Goal: Information Seeking & Learning: Learn about a topic

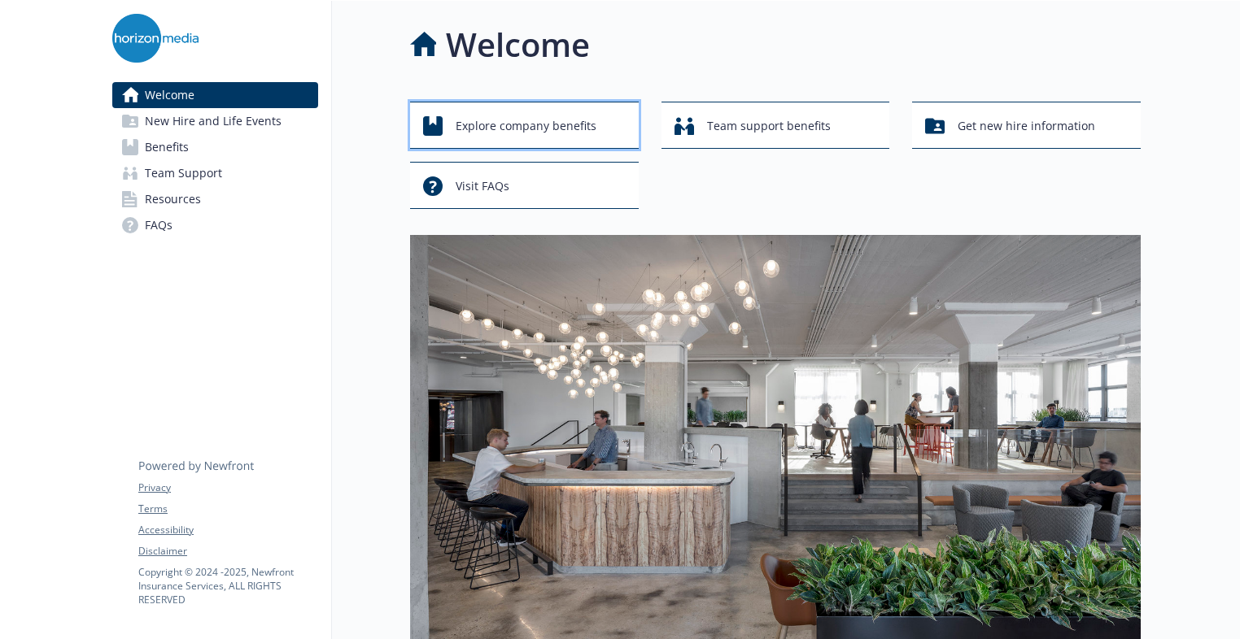
click at [552, 126] on span "Explore company benefits" at bounding box center [526, 126] width 141 height 31
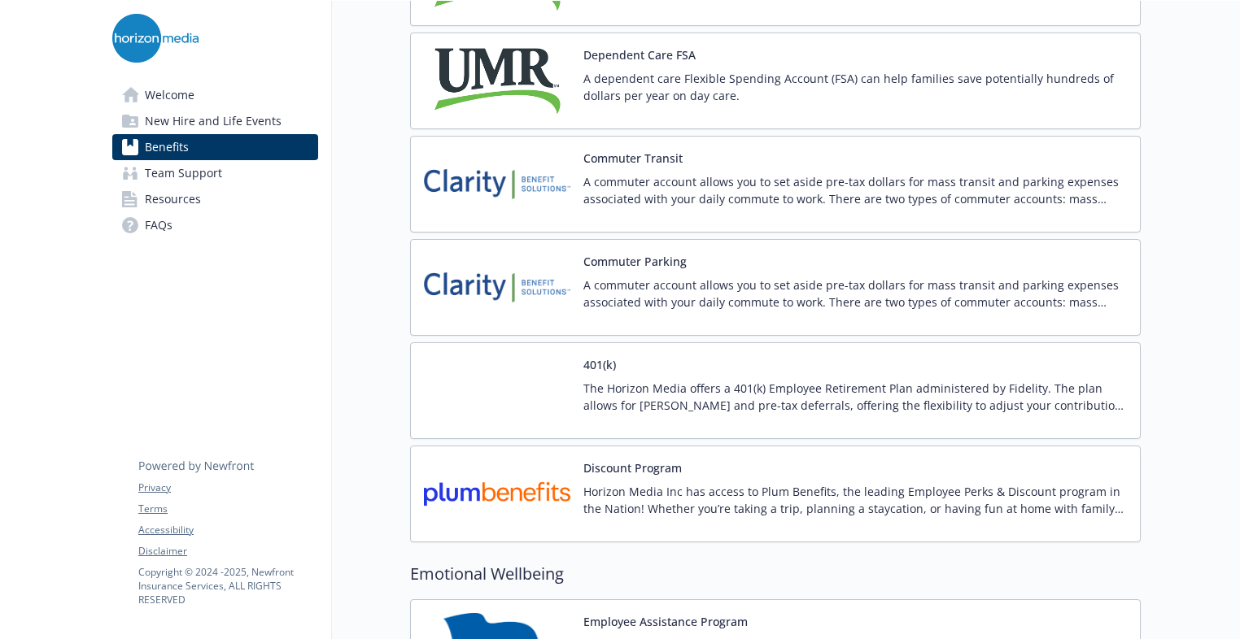
scroll to position [2615, 0]
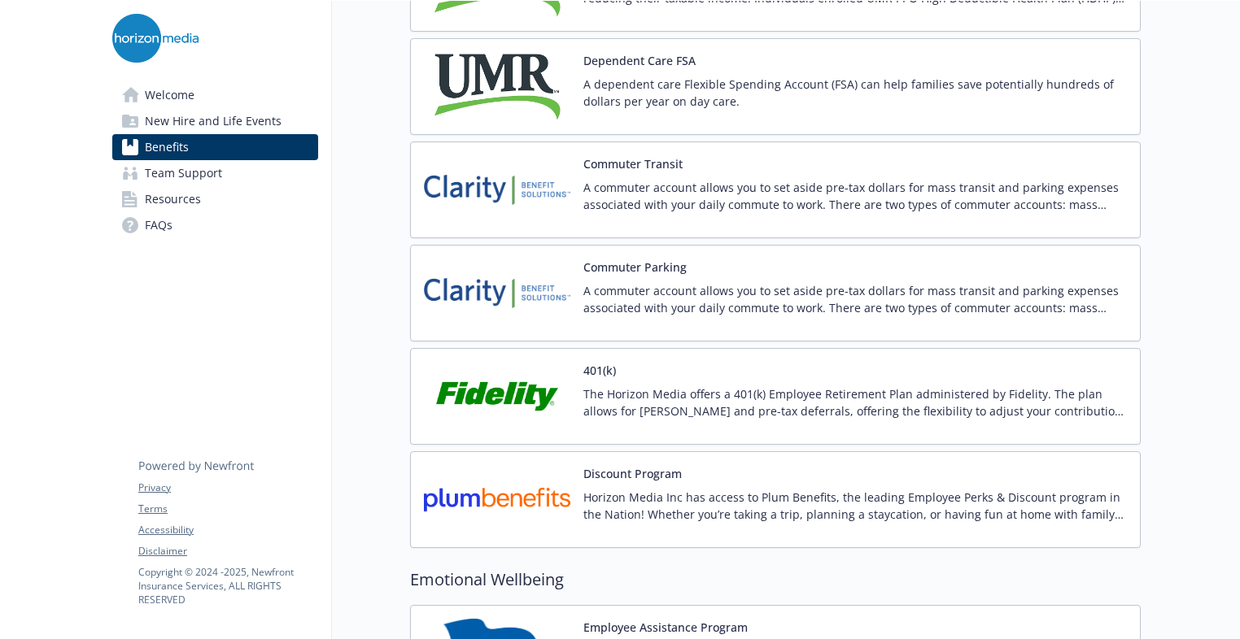
click at [525, 390] on img at bounding box center [497, 396] width 146 height 69
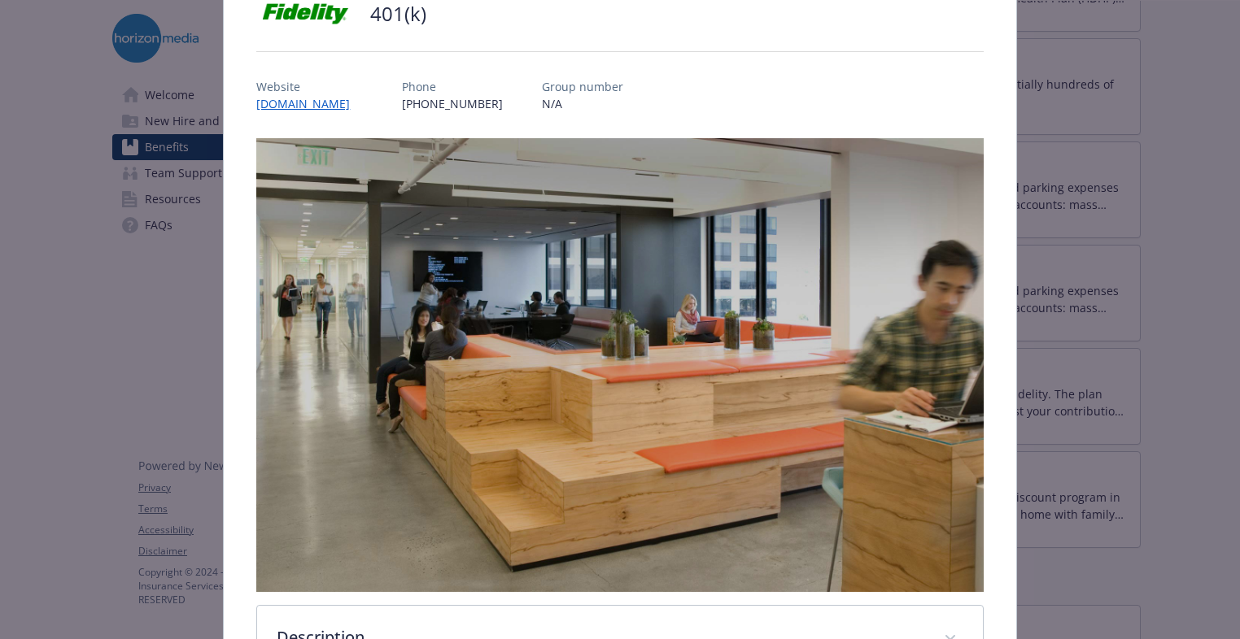
scroll to position [419, 0]
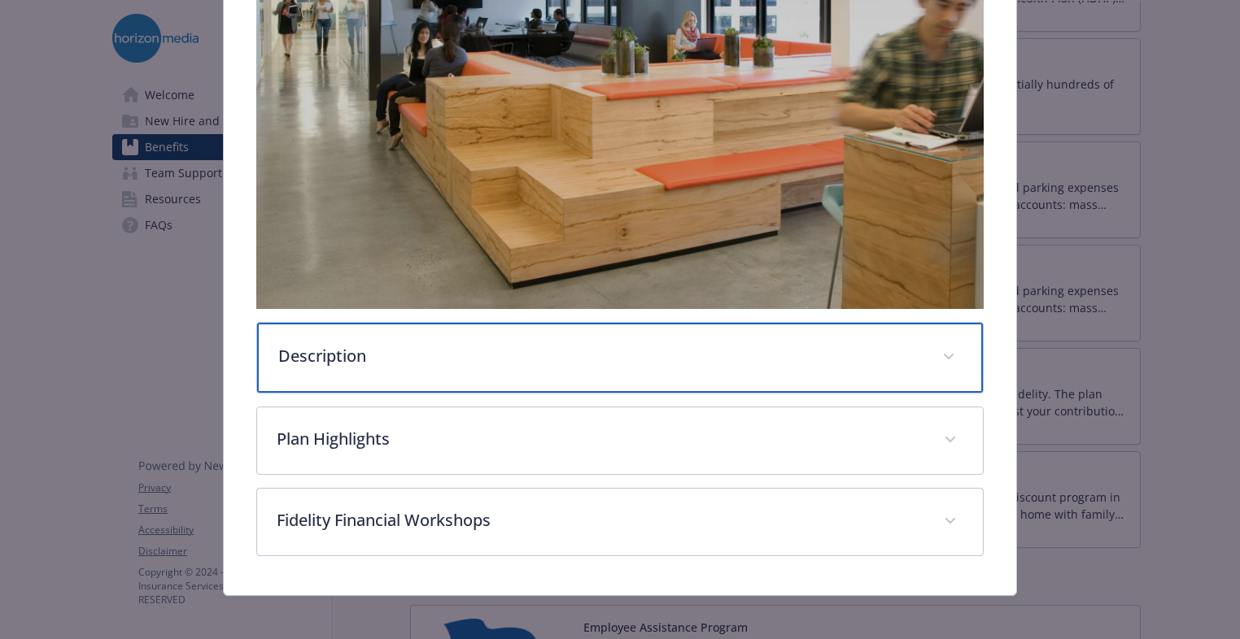
click at [568, 361] on div "Description" at bounding box center [619, 358] width 725 height 70
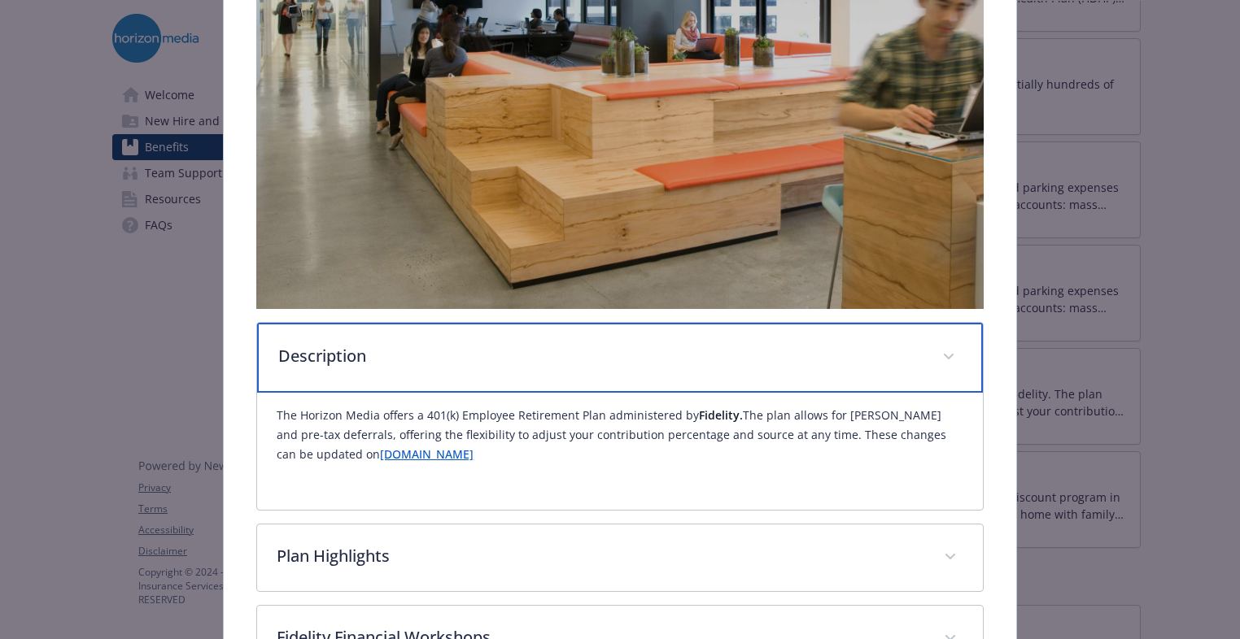
scroll to position [539, 0]
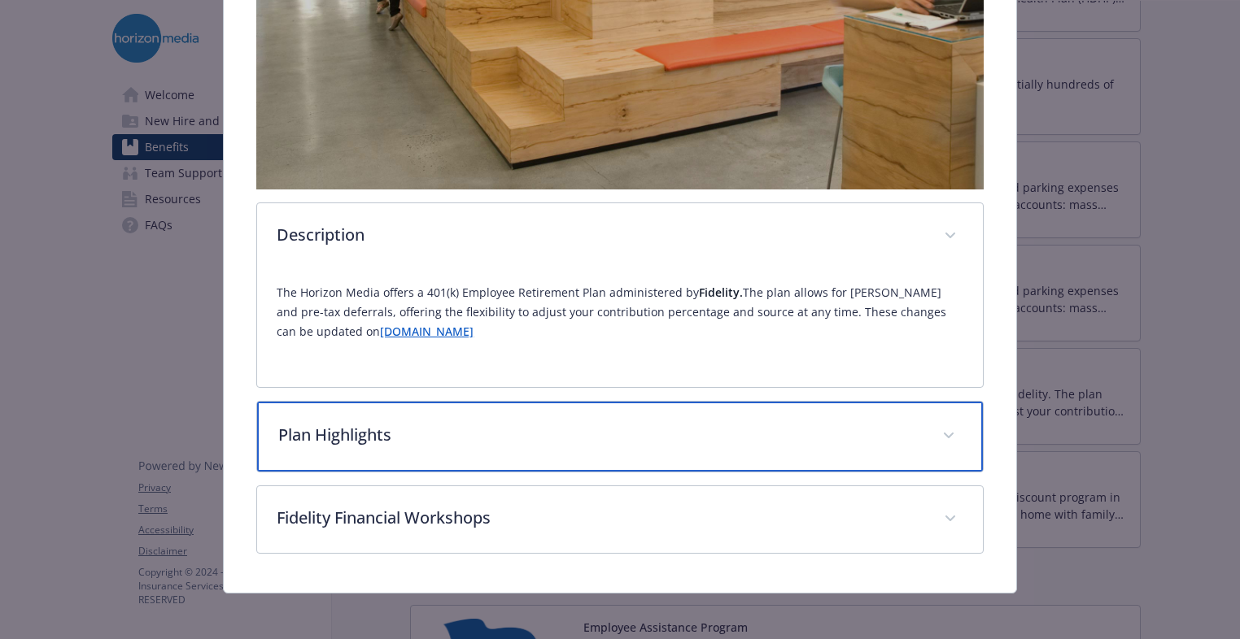
click at [599, 425] on p "Plan Highlights" at bounding box center [599, 435] width 643 height 24
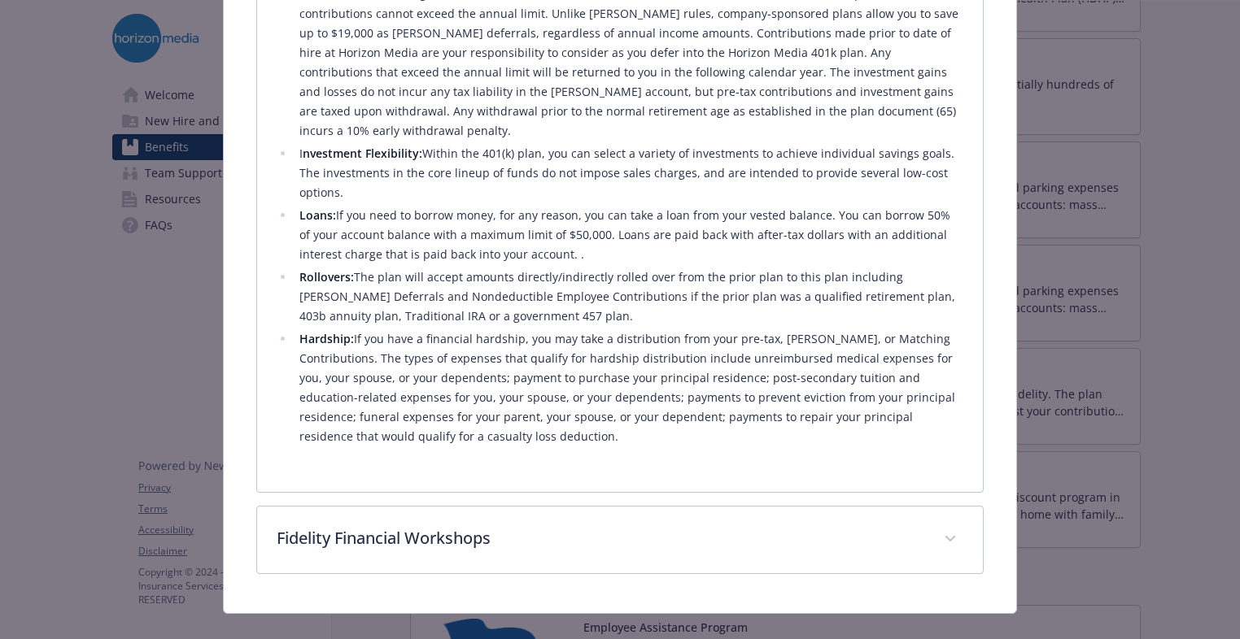
scroll to position [1196, 0]
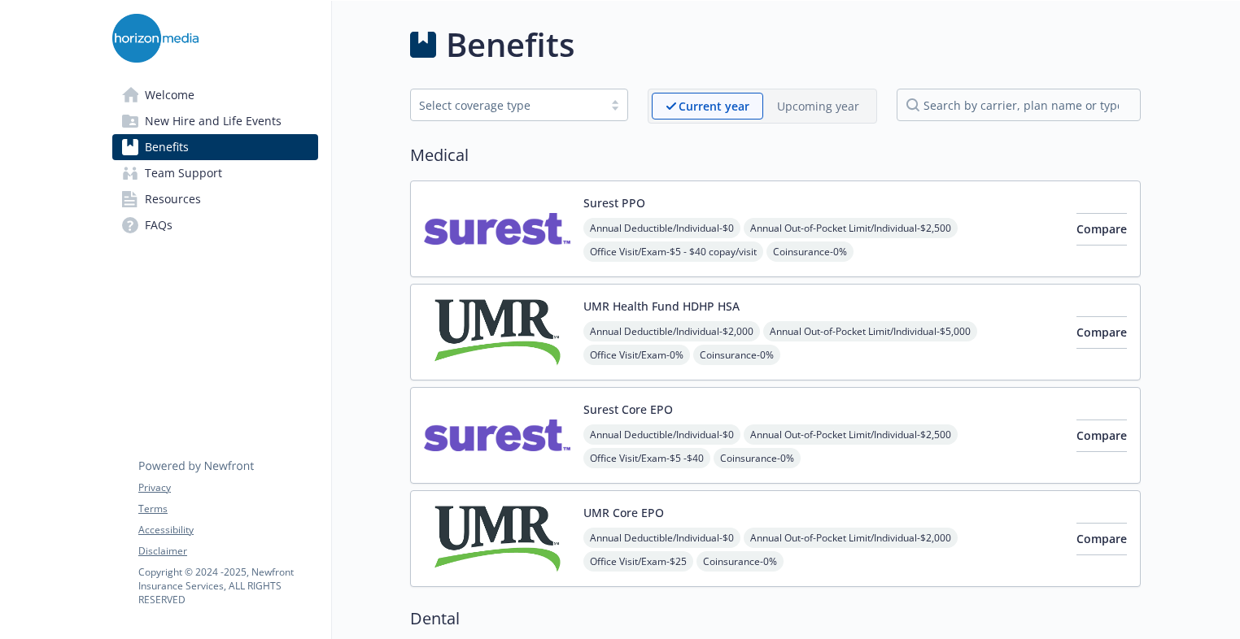
click at [188, 168] on span "Team Support" at bounding box center [183, 173] width 77 height 26
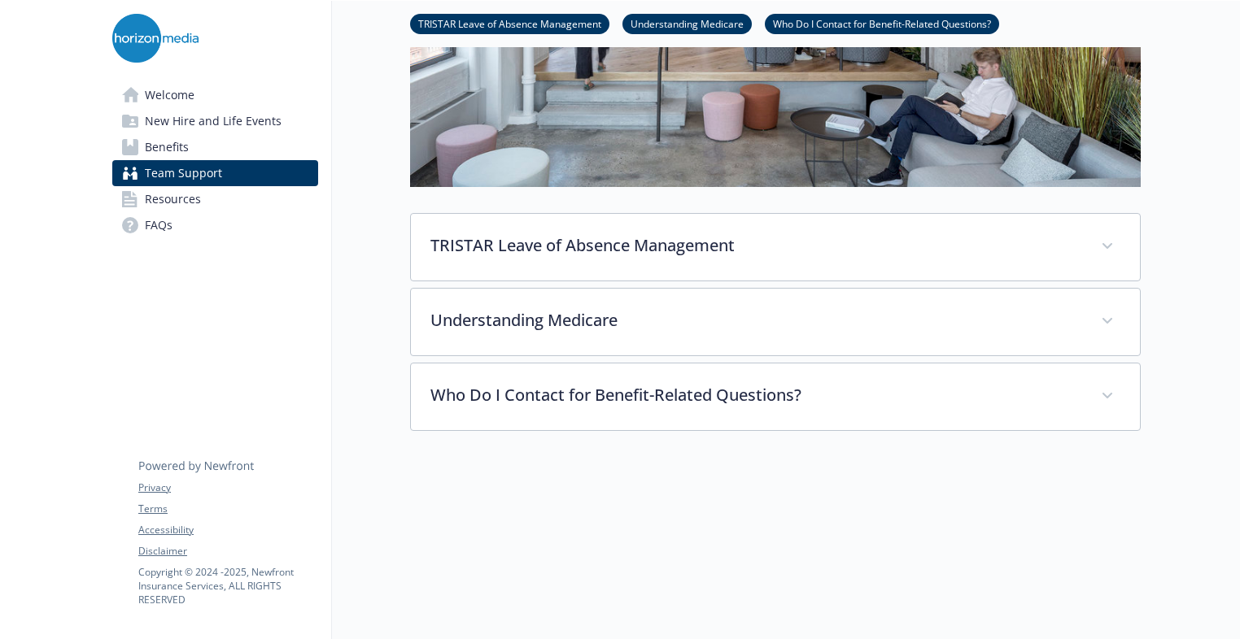
scroll to position [381, 0]
